Goal: Transaction & Acquisition: Subscribe to service/newsletter

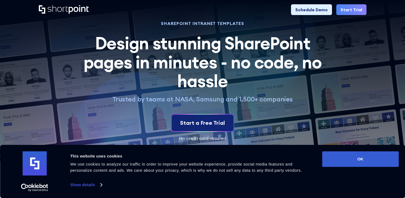
click at [222, 126] on div "Start a Free Trial" at bounding box center [202, 123] width 45 height 8
